Goal: Use online tool/utility: Utilize a website feature to perform a specific function

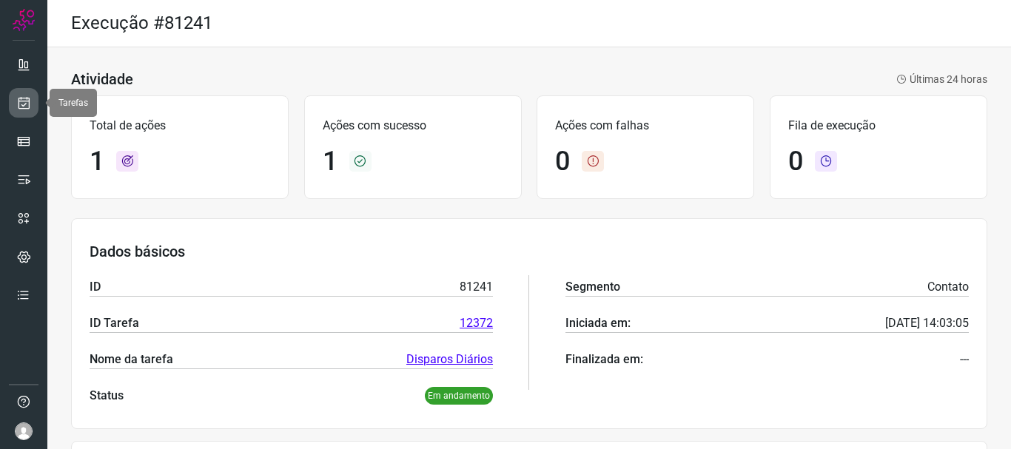
click at [20, 97] on icon at bounding box center [24, 102] width 16 height 15
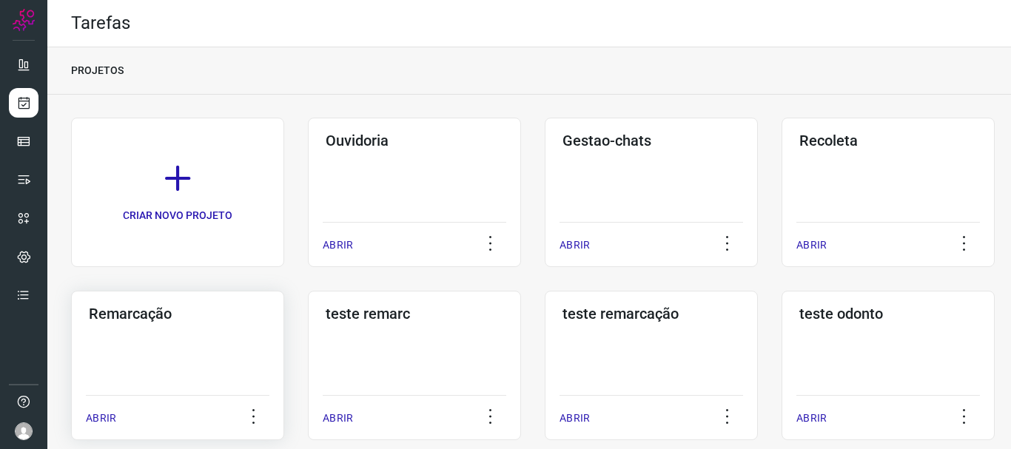
click at [308, 323] on div "Remarcação ABRIR" at bounding box center [414, 366] width 213 height 150
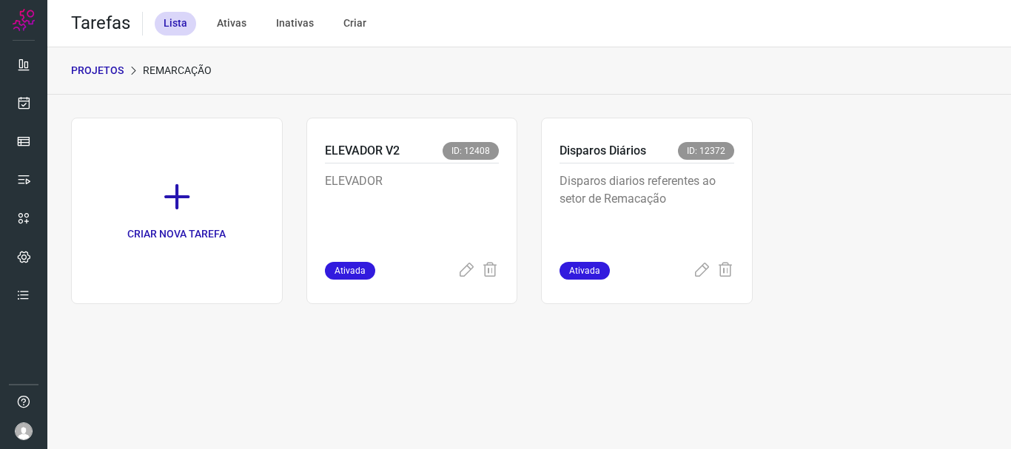
click at [742, 222] on div "Disparos Diários ID: 12372 Disparos diarios referentes ao setor de Remacação At…" at bounding box center [647, 211] width 212 height 187
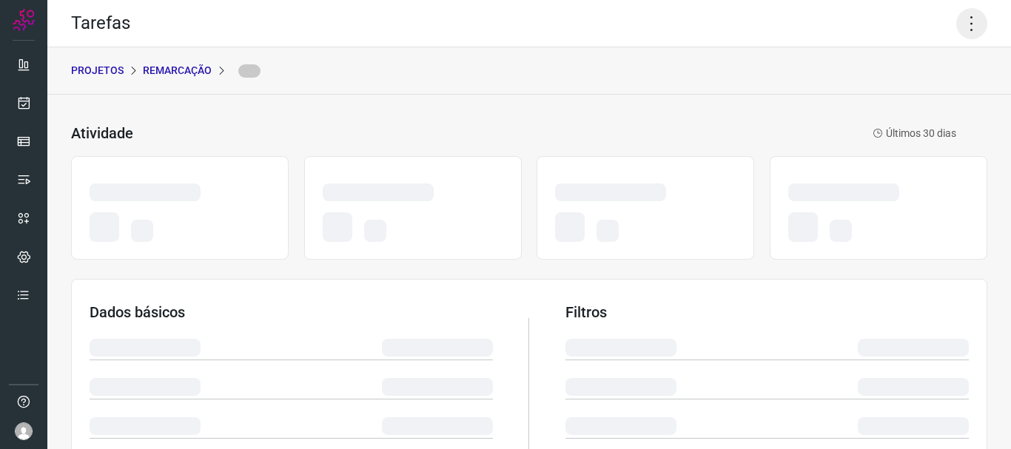
click at [956, 21] on icon at bounding box center [971, 23] width 31 height 31
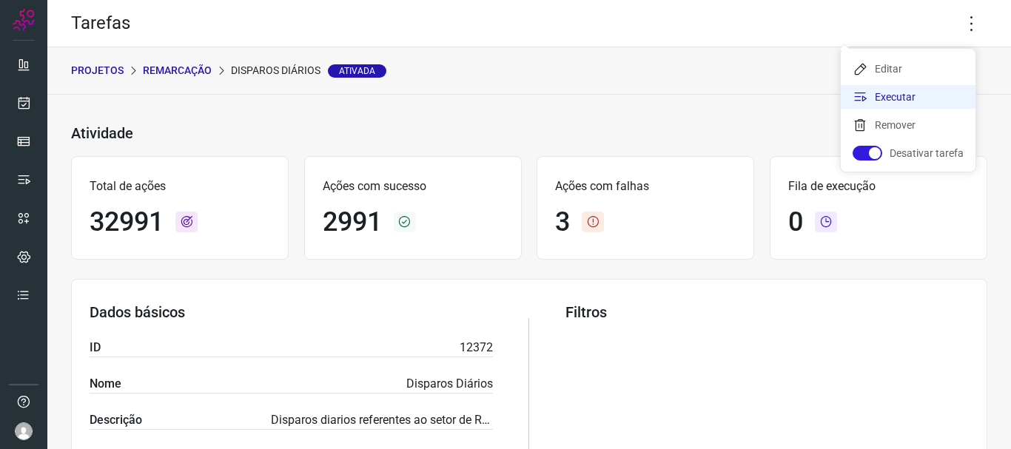
click at [919, 95] on li "Executar" at bounding box center [908, 97] width 135 height 24
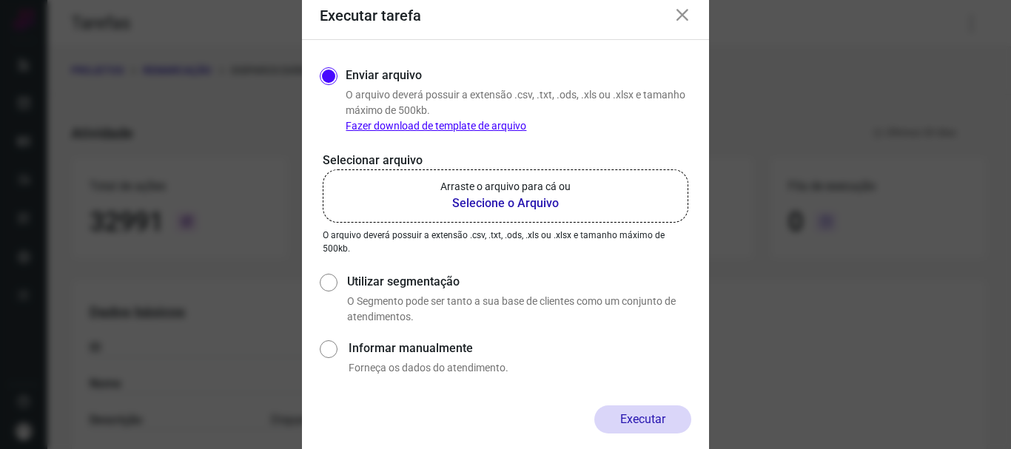
click at [597, 190] on label "Arraste o arquivo para cá ou Selecione o Arquivo" at bounding box center [506, 195] width 366 height 53
click at [0, 0] on input "Arraste o arquivo para cá ou Selecione o Arquivo" at bounding box center [0, 0] width 0 height 0
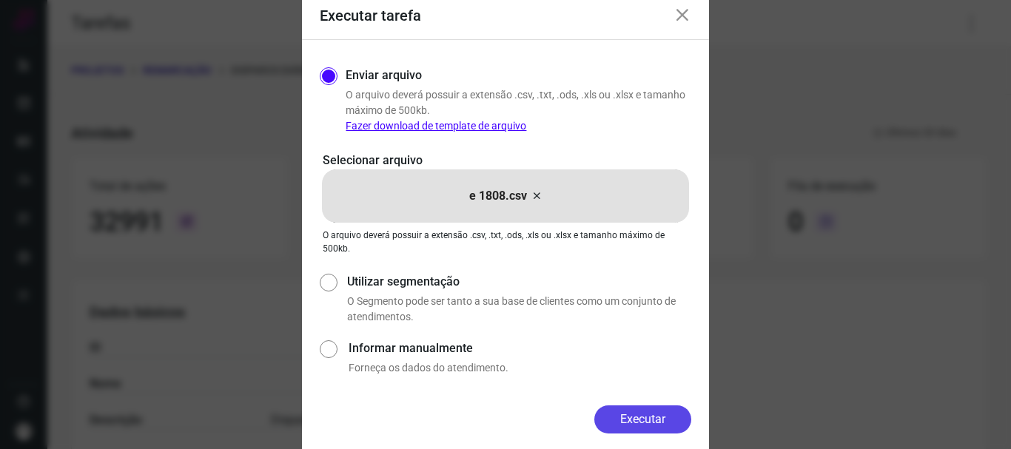
click at [617, 422] on button "Executar" at bounding box center [642, 420] width 97 height 28
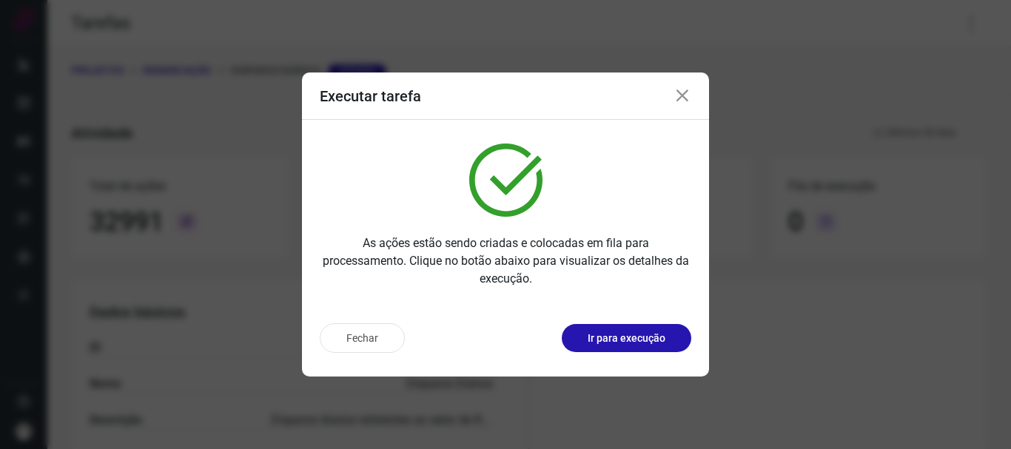
click at [622, 334] on p "Ir para execução" at bounding box center [627, 339] width 78 height 16
